Goal: Check status: Check status

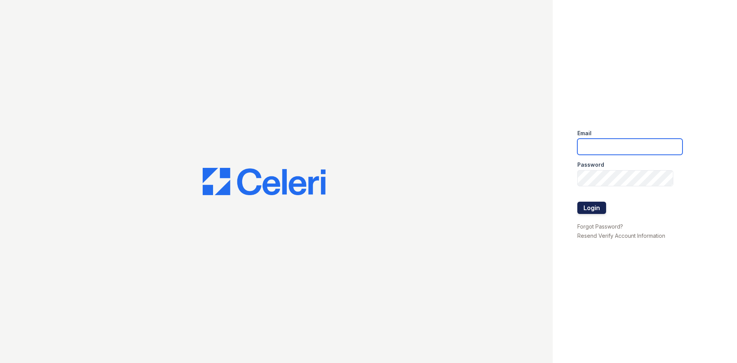
type input "arrivelex@trinity-pm.com"
click at [586, 204] on button "Login" at bounding box center [592, 208] width 29 height 12
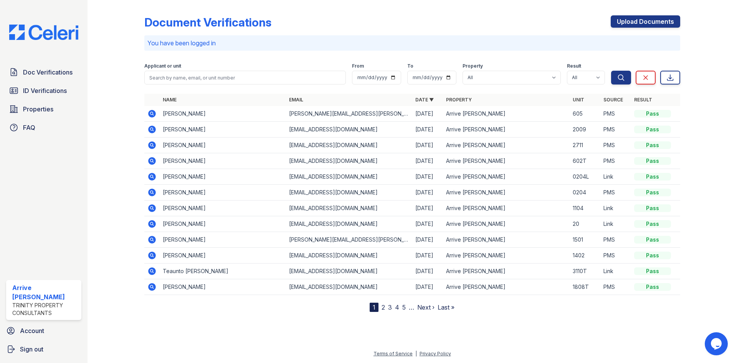
click at [150, 144] on icon at bounding box center [152, 145] width 8 height 8
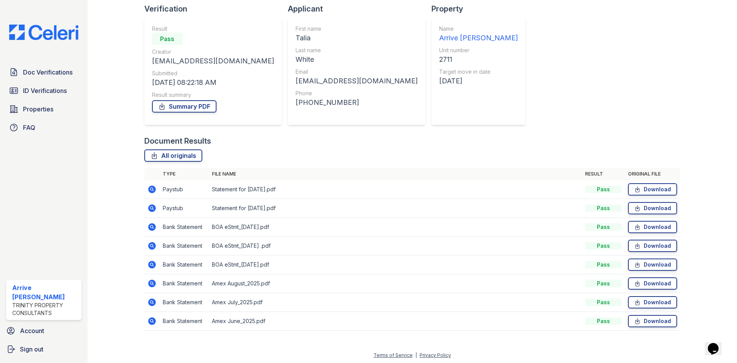
scroll to position [55, 0]
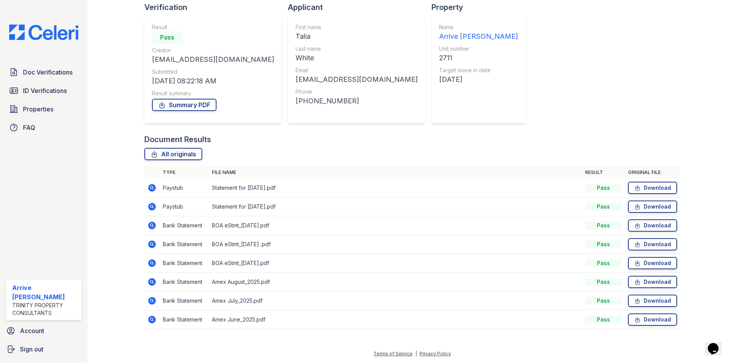
click at [154, 186] on icon at bounding box center [152, 188] width 8 height 8
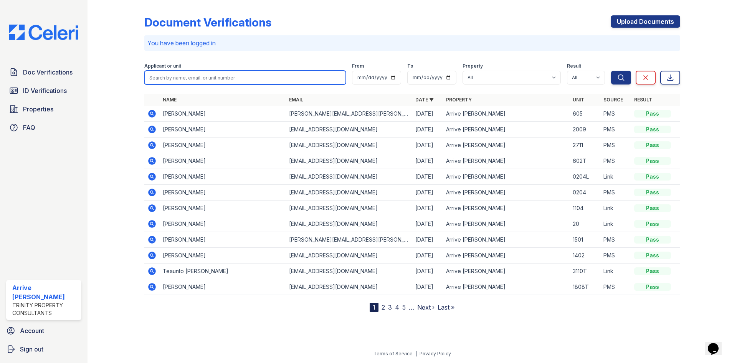
click at [167, 78] on input "search" at bounding box center [245, 78] width 202 height 14
paste input "[PERSON_NAME]"
type input "[PERSON_NAME]"
click at [611, 71] on button "Search" at bounding box center [621, 78] width 20 height 14
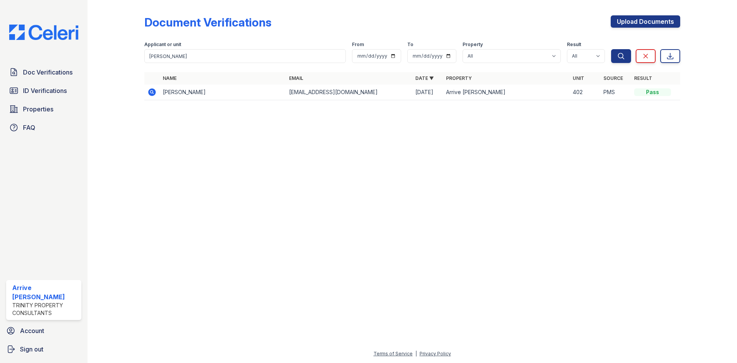
click at [151, 92] on icon at bounding box center [152, 92] width 2 height 2
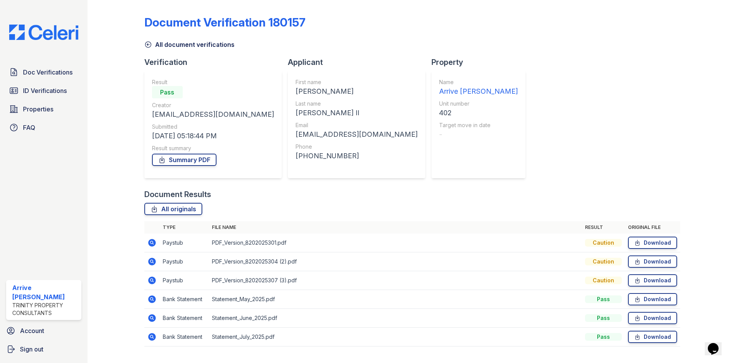
click at [149, 243] on icon at bounding box center [152, 243] width 8 height 8
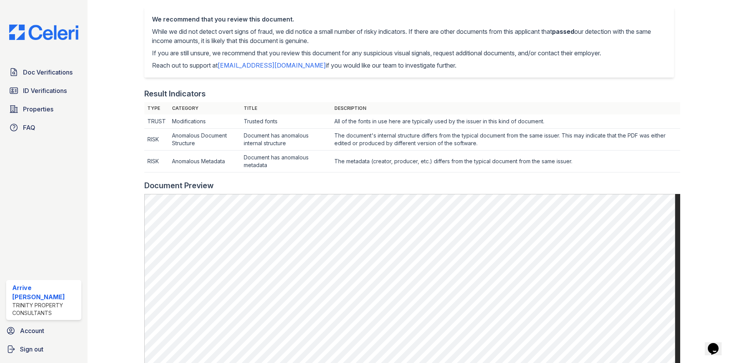
scroll to position [154, 0]
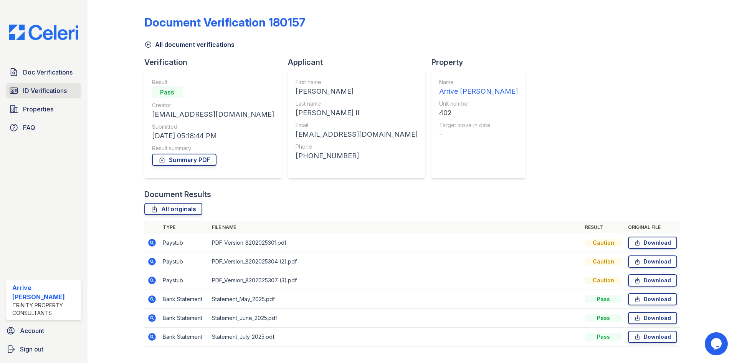
click at [14, 93] on icon at bounding box center [13, 90] width 9 height 9
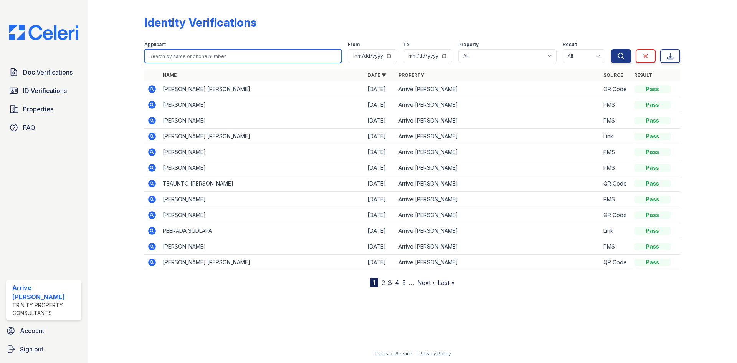
click at [190, 56] on input "search" at bounding box center [242, 56] width 197 height 14
paste input "[PERSON_NAME]"
type input "[PERSON_NAME]"
click at [611, 49] on button "Search" at bounding box center [621, 56] width 20 height 14
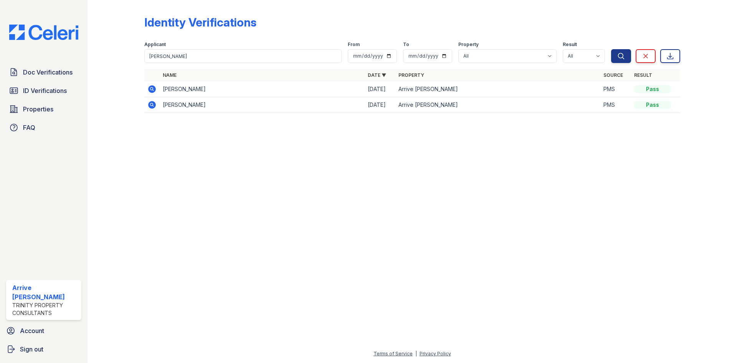
click at [151, 106] on icon at bounding box center [152, 105] width 8 height 8
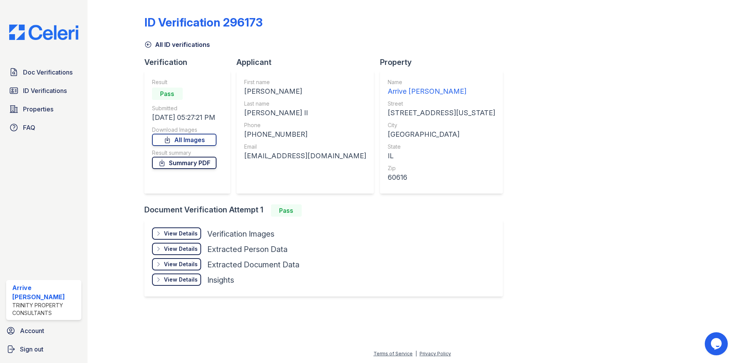
click at [207, 164] on link "Summary PDF" at bounding box center [184, 163] width 65 height 12
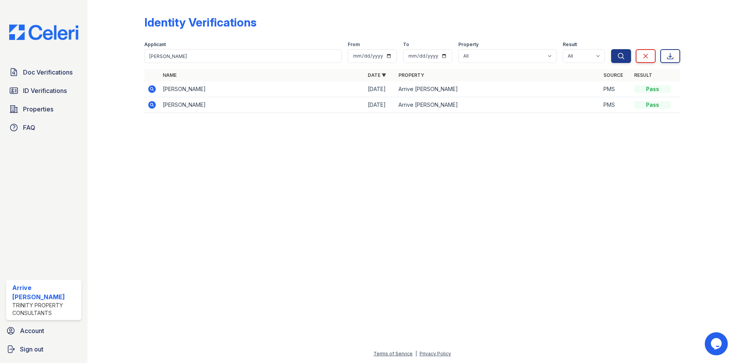
click at [152, 89] on icon at bounding box center [151, 88] width 9 height 9
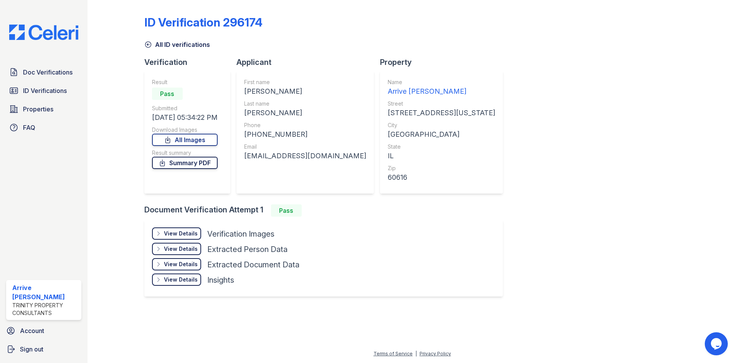
click at [205, 164] on link "Summary PDF" at bounding box center [185, 163] width 66 height 12
click at [28, 72] on span "Doc Verifications" at bounding box center [48, 72] width 50 height 9
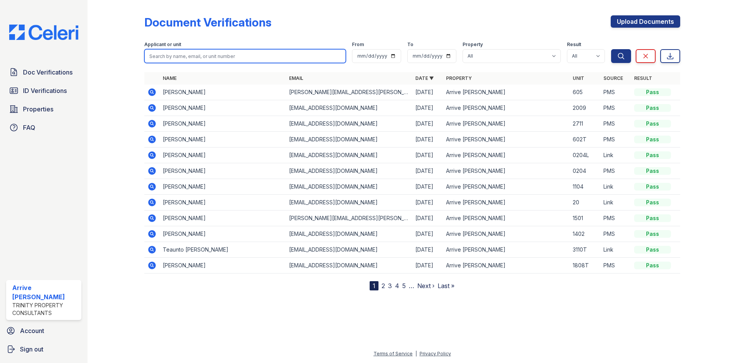
click at [194, 56] on input "search" at bounding box center [245, 56] width 202 height 14
paste input "[PERSON_NAME]"
type input "[PERSON_NAME]"
click at [611, 49] on button "Search" at bounding box center [621, 56] width 20 height 14
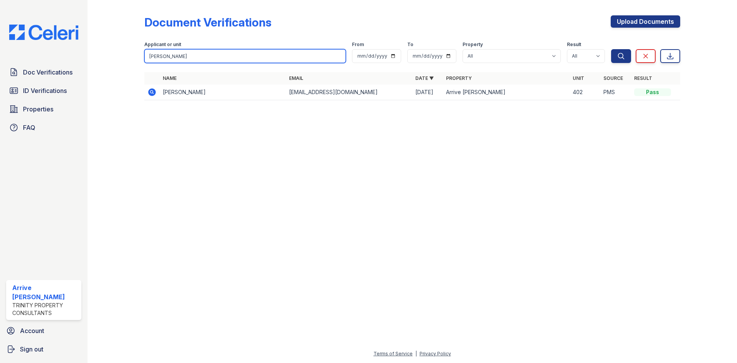
click at [184, 55] on input "[PERSON_NAME]" at bounding box center [245, 56] width 202 height 14
type input "[PERSON_NAME]"
